Goal: Book appointment/travel/reservation

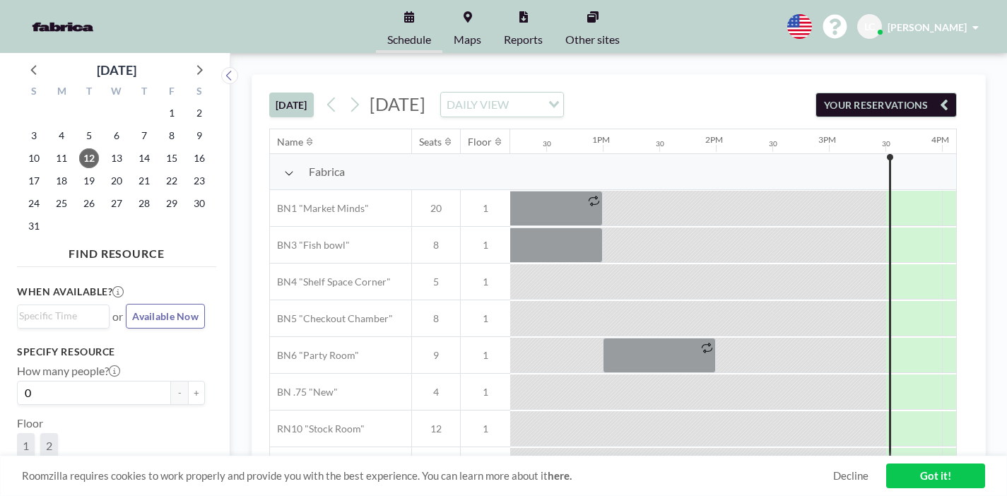
scroll to position [0, 1377]
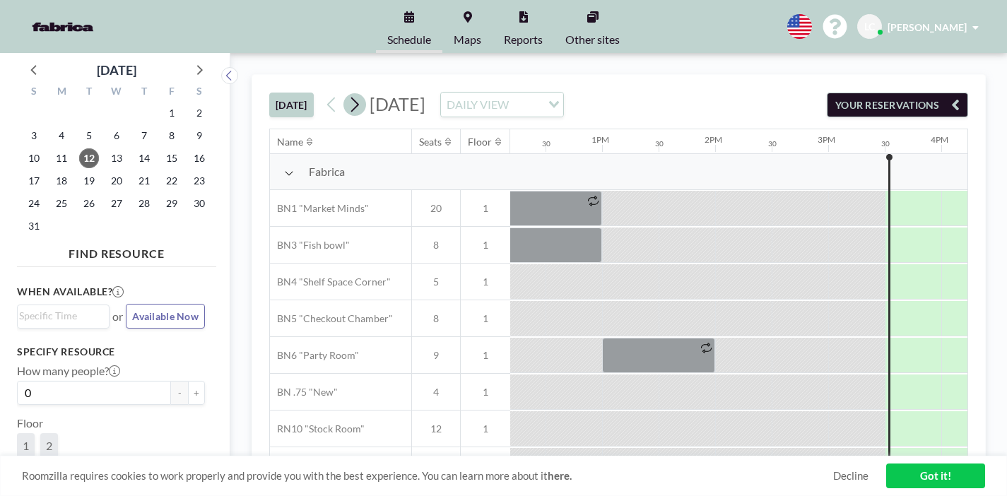
click at [348, 94] on icon at bounding box center [354, 104] width 13 height 21
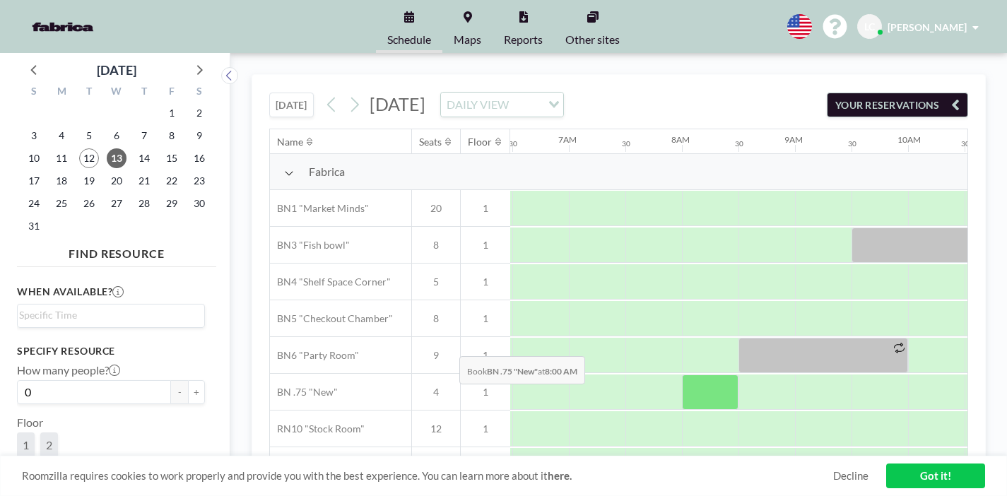
scroll to position [0, 735]
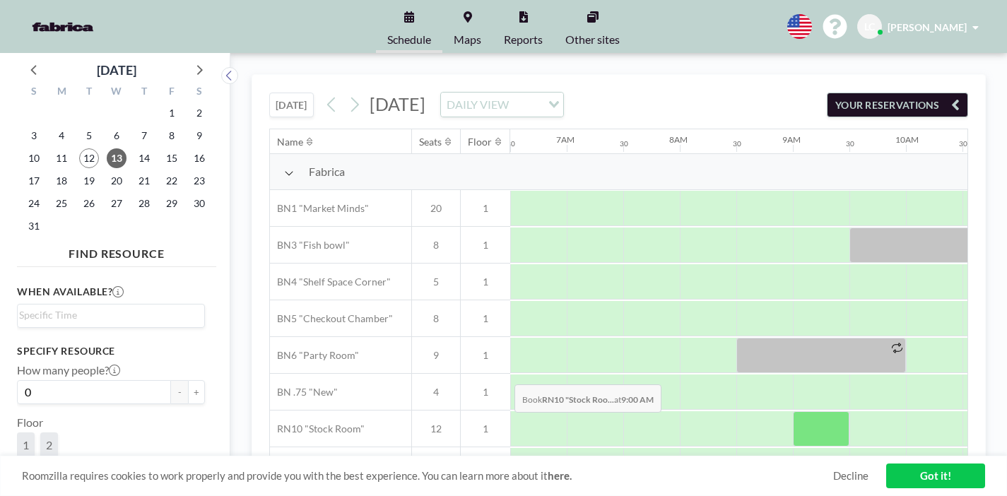
click at [793, 411] on div at bounding box center [821, 428] width 57 height 35
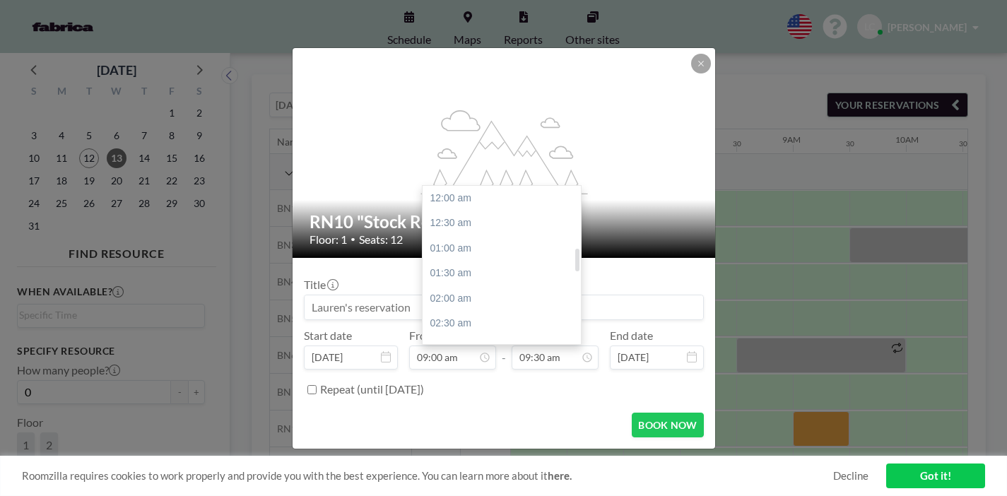
scroll to position [429, 0]
click at [519, 285] on div "10:30 am" at bounding box center [501, 297] width 158 height 25
type input "10:30 am"
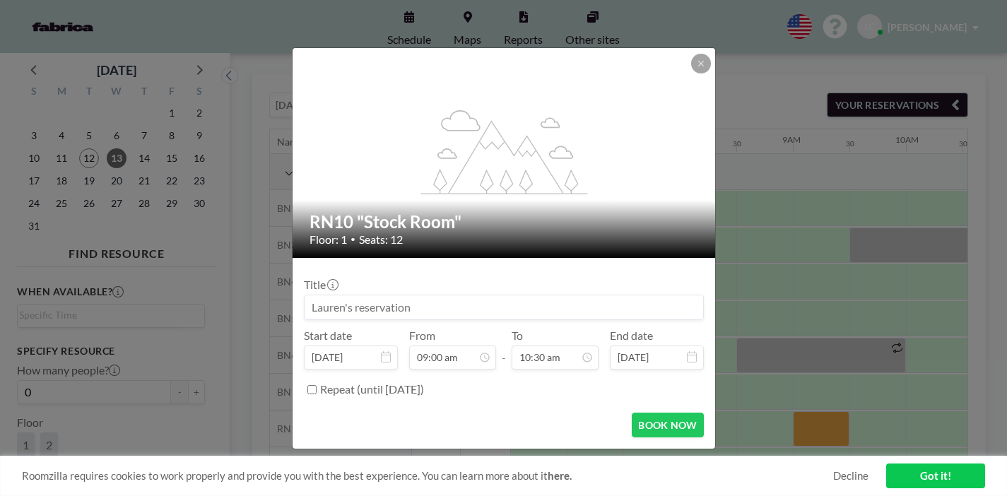
scroll to position [473, 0]
click at [631, 413] on button "BOOK NOW" at bounding box center [666, 425] width 71 height 25
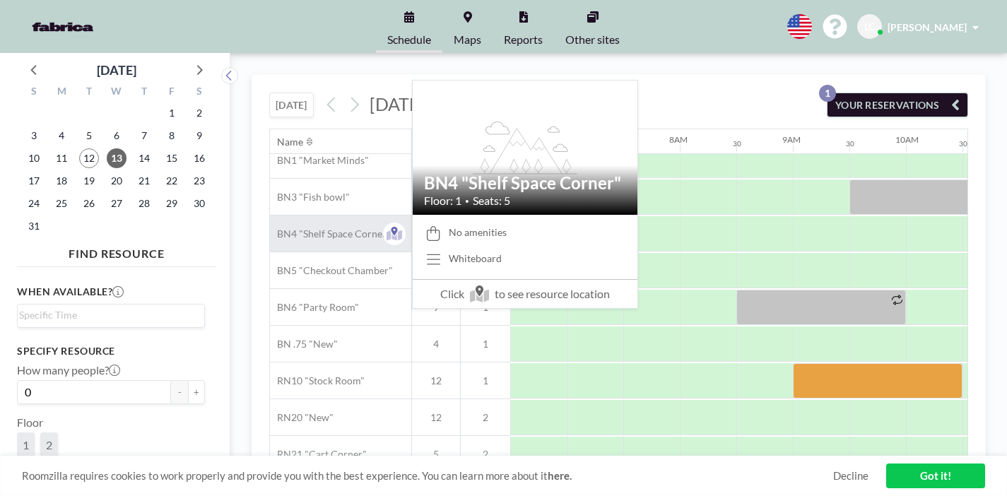
scroll to position [0, 735]
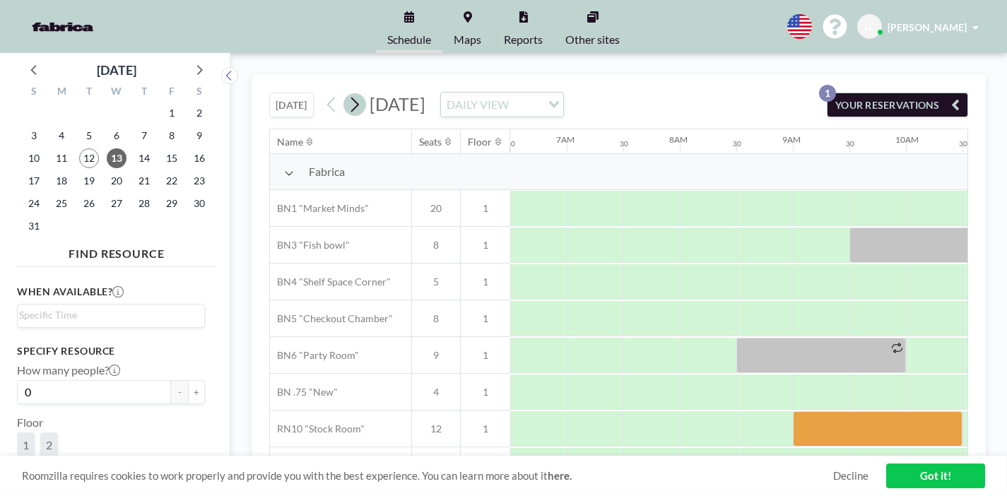
click at [356, 112] on icon at bounding box center [354, 104] width 13 height 21
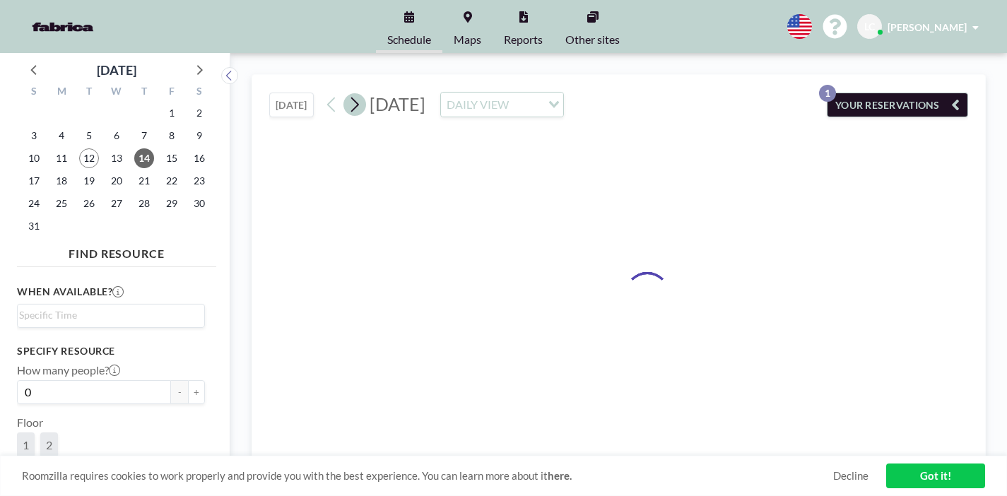
click at [356, 112] on icon at bounding box center [354, 104] width 13 height 21
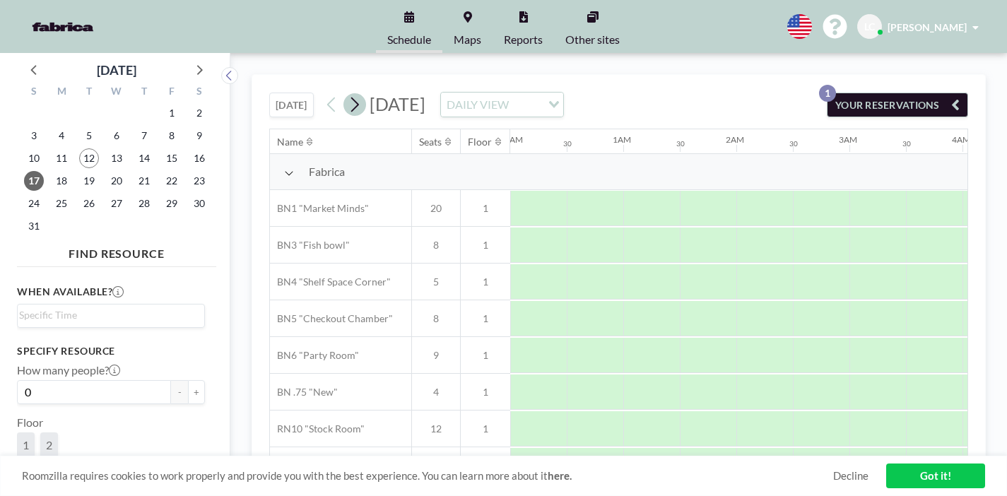
scroll to position [0, 759]
click at [356, 112] on icon at bounding box center [354, 104] width 13 height 21
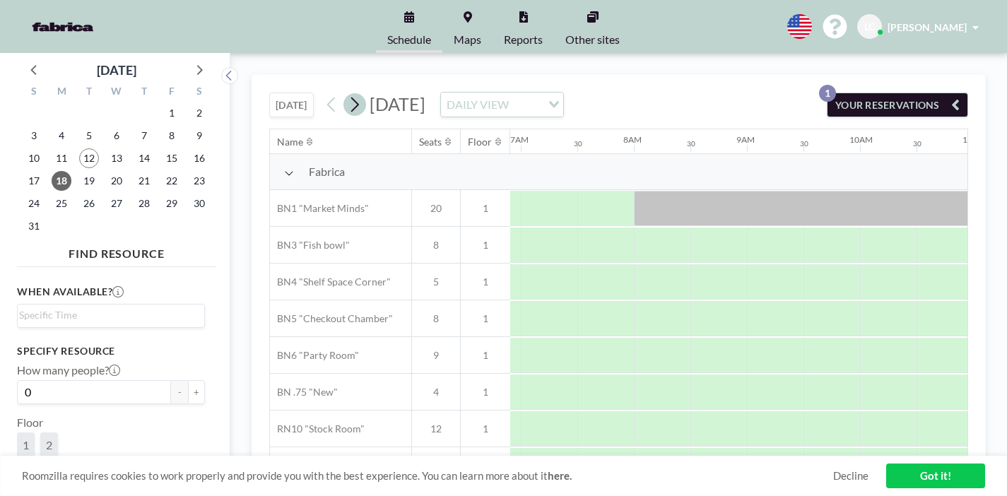
click at [356, 112] on icon at bounding box center [354, 104] width 13 height 21
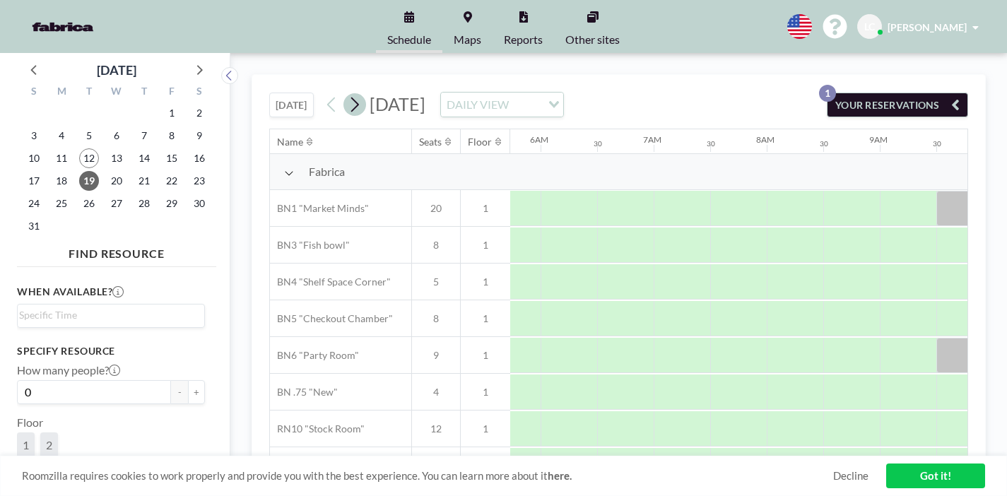
scroll to position [0, 836]
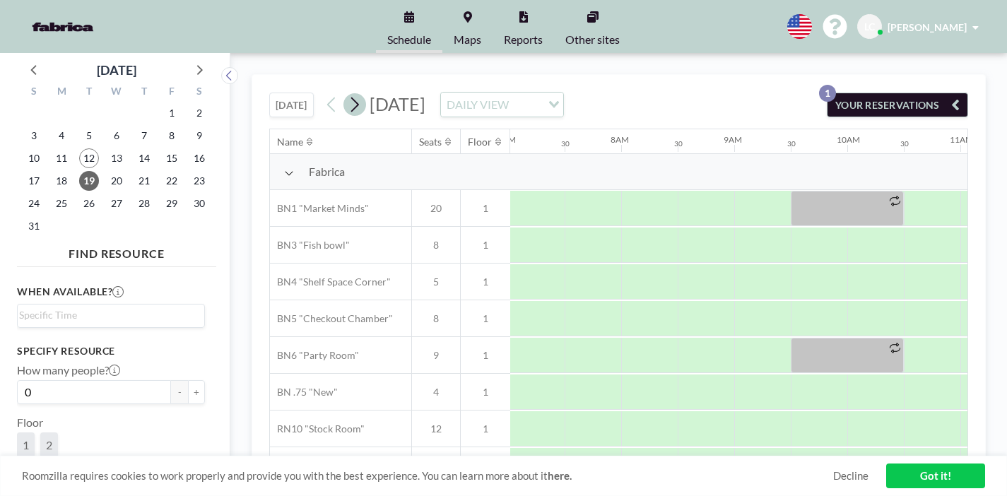
click at [356, 112] on icon at bounding box center [354, 104] width 13 height 21
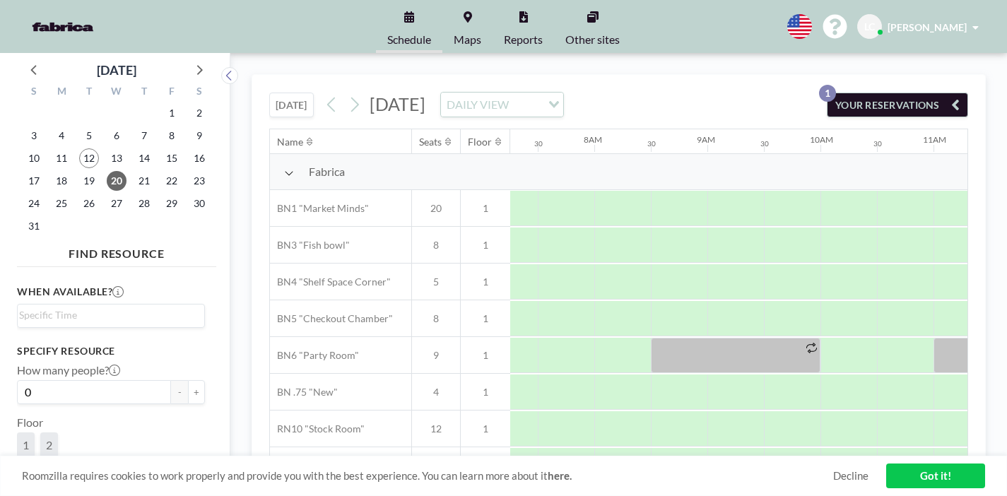
scroll to position [0, 848]
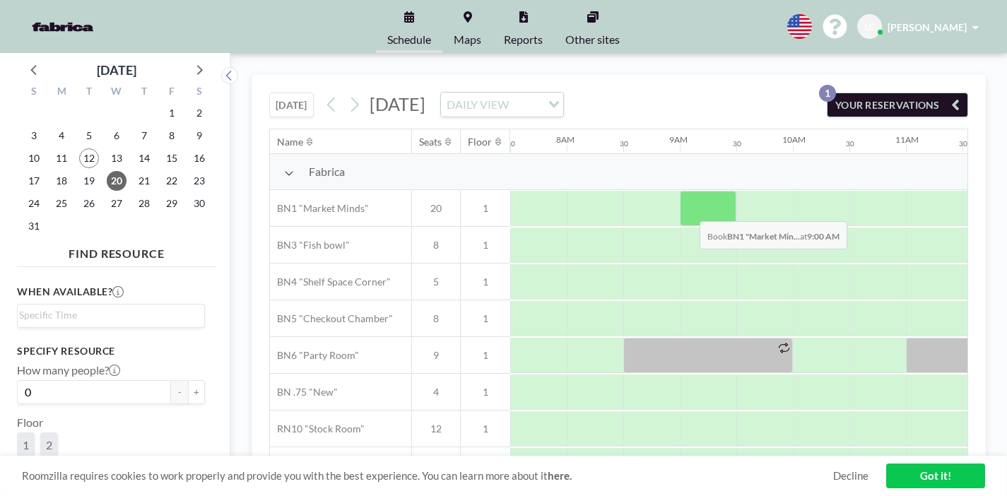
click at [688, 210] on div at bounding box center [708, 208] width 57 height 35
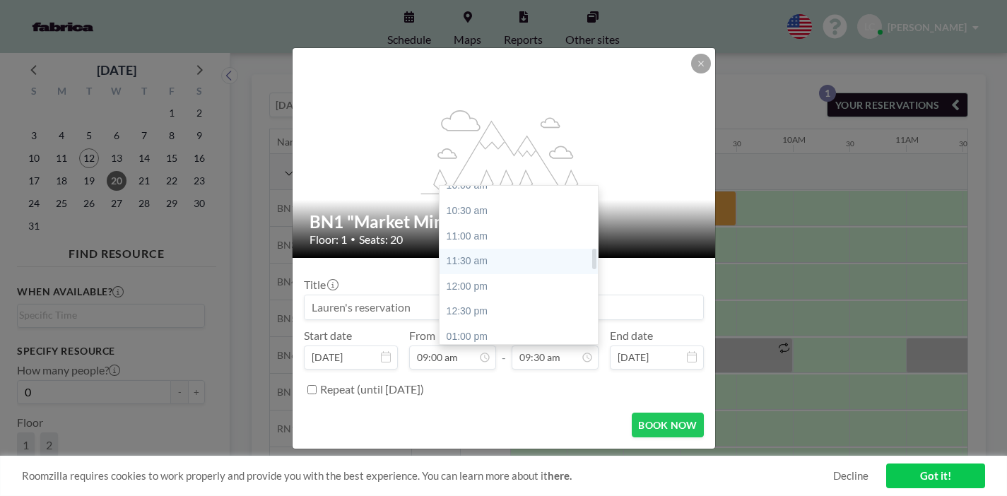
scroll to position [528, 0]
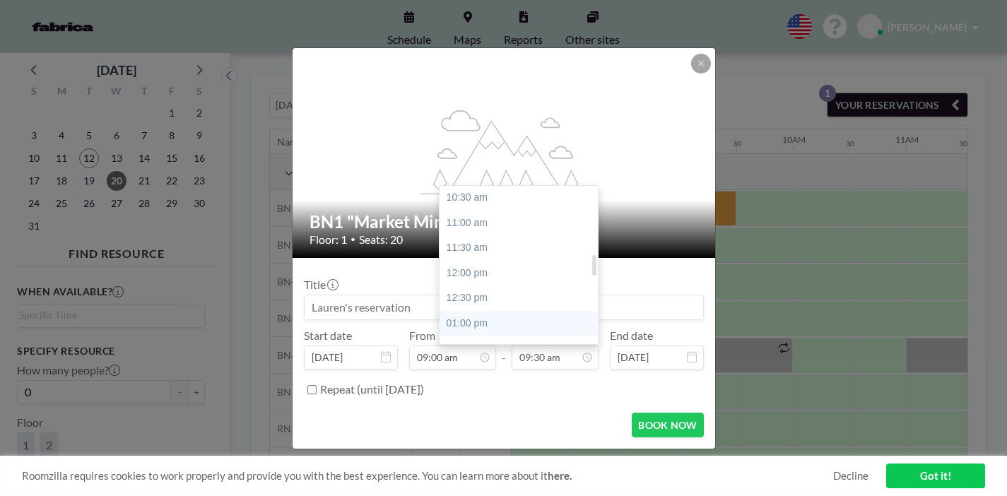
click at [492, 316] on div "01:00 pm" at bounding box center [518, 323] width 158 height 25
type input "01:00 pm"
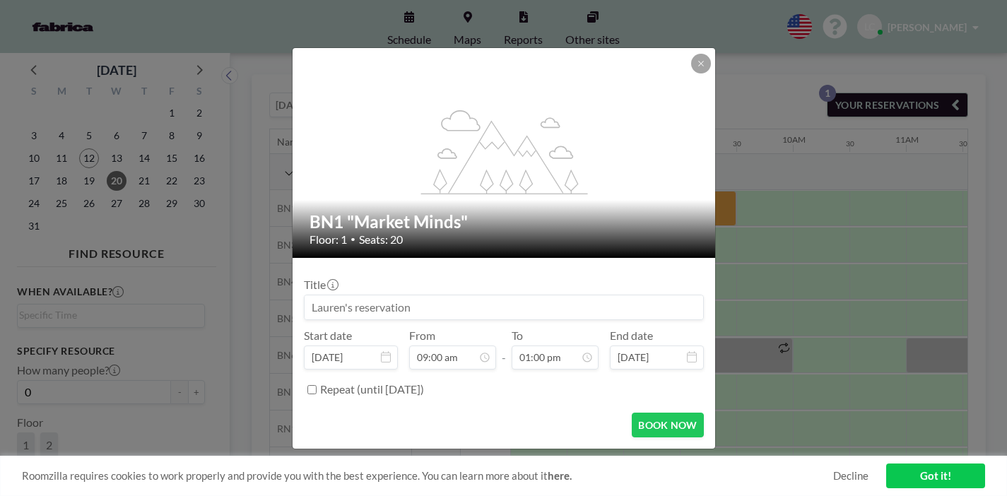
scroll to position [653, 0]
click at [680, 429] on button "BOOK NOW" at bounding box center [666, 425] width 71 height 25
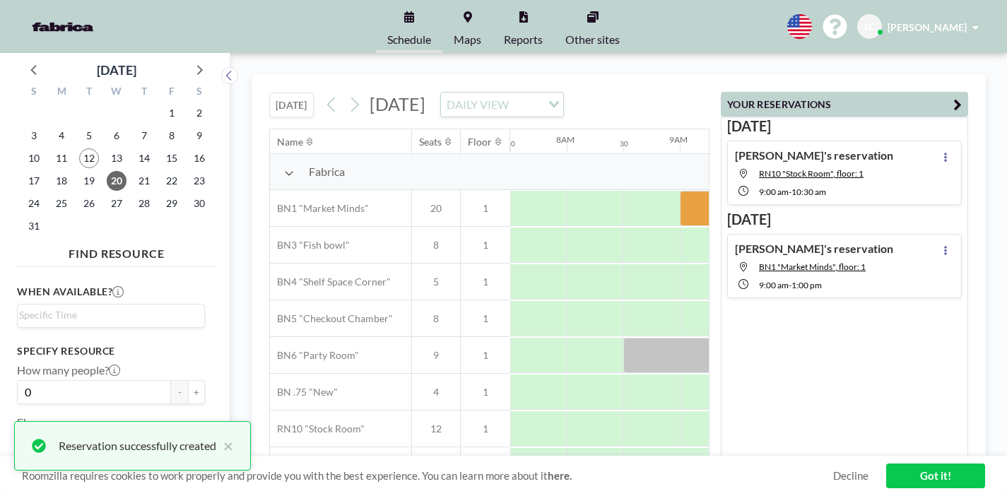
click at [711, 52] on div "Schedule Maps Reports Other sites English Polski 日本語 Española LC [PERSON_NAME]" at bounding box center [503, 26] width 1007 height 53
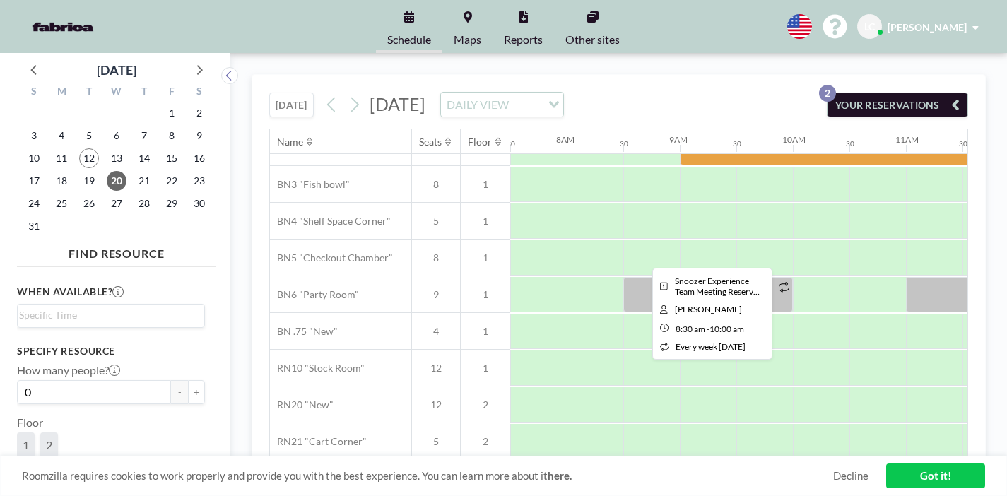
scroll to position [0, 848]
